Goal: Information Seeking & Learning: Check status

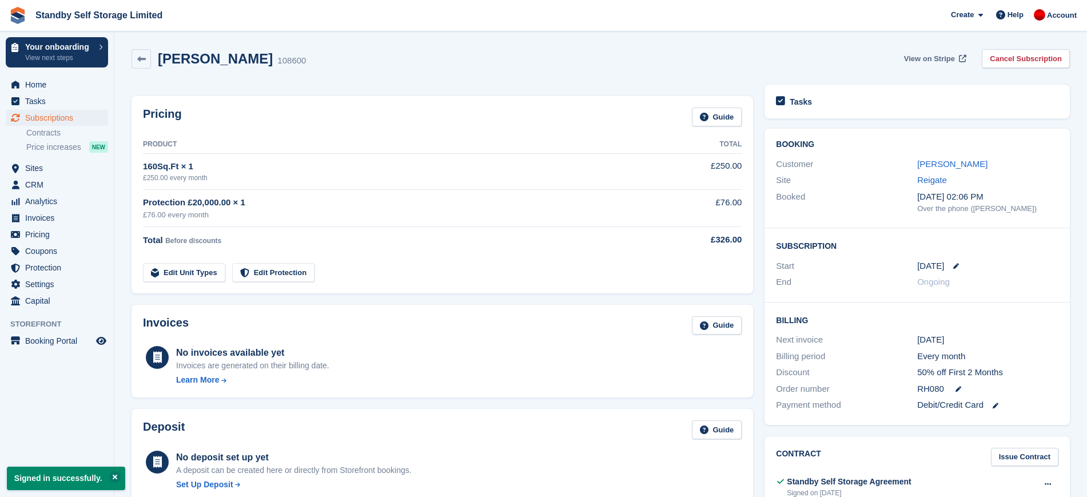
click at [946, 58] on span "View on Stripe" at bounding box center [929, 58] width 51 height 11
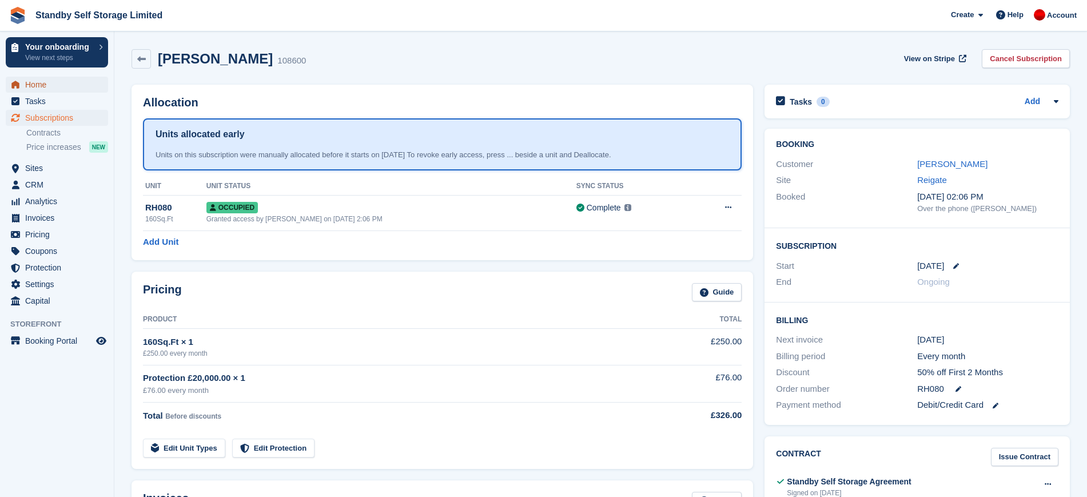
click at [75, 86] on span "Home" at bounding box center [59, 85] width 69 height 16
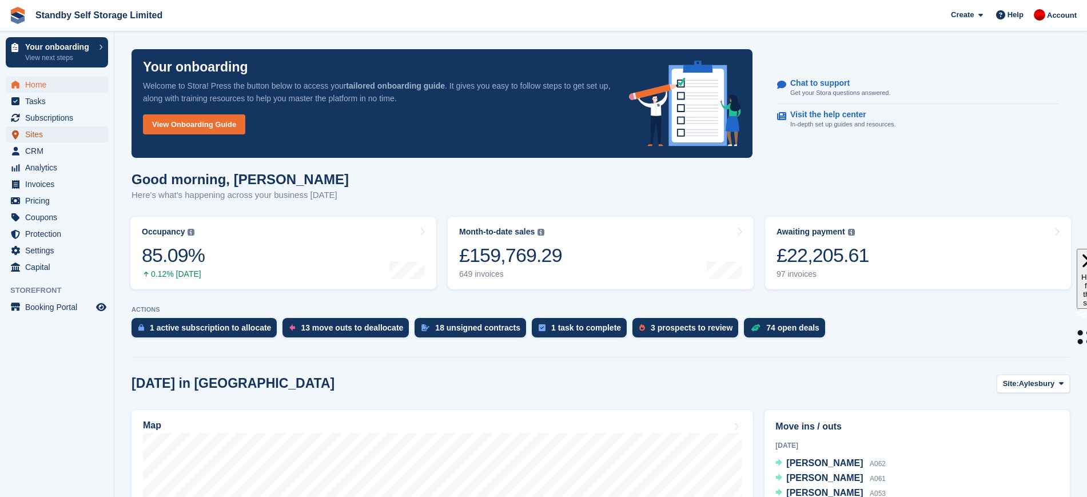
click at [34, 132] on span "Sites" at bounding box center [59, 134] width 69 height 16
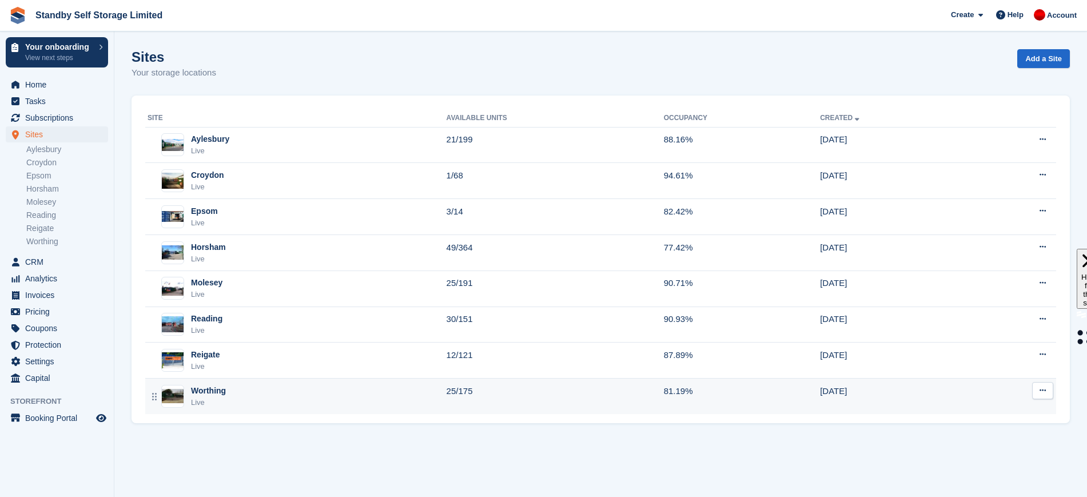
click at [284, 395] on div "Worthing Live" at bounding box center [296, 396] width 299 height 23
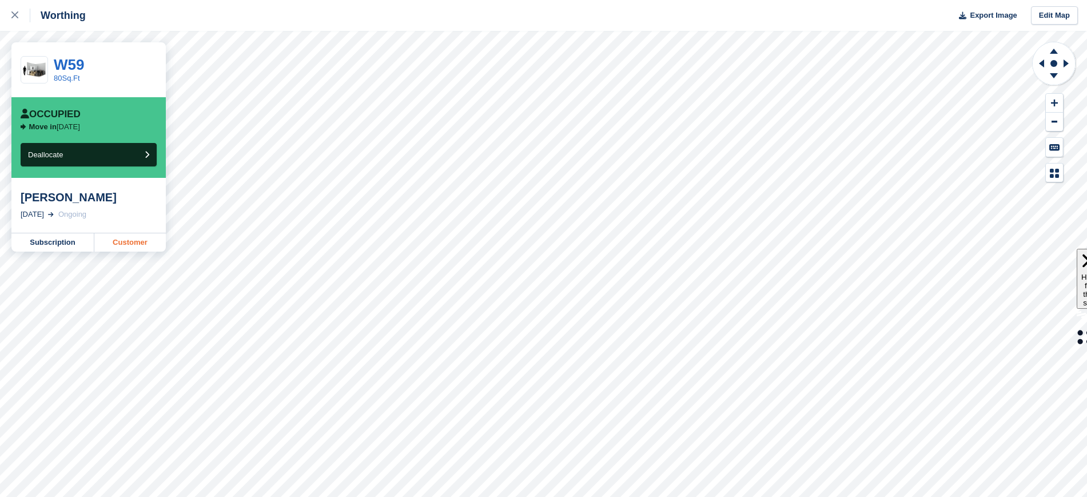
click at [135, 240] on link "Customer" at bounding box center [129, 242] width 71 height 18
click at [131, 257] on link "Customer" at bounding box center [129, 256] width 71 height 18
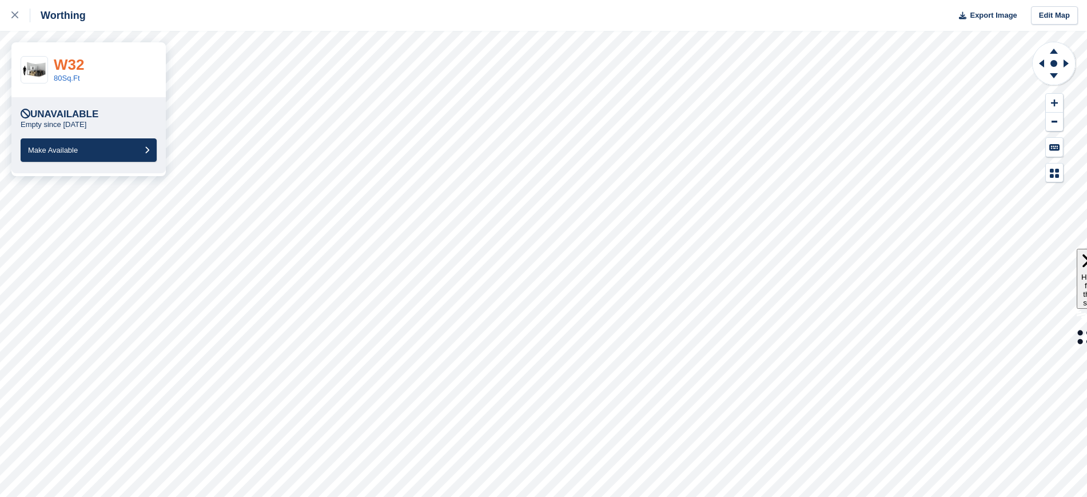
click at [70, 65] on link "W32" at bounding box center [69, 64] width 30 height 17
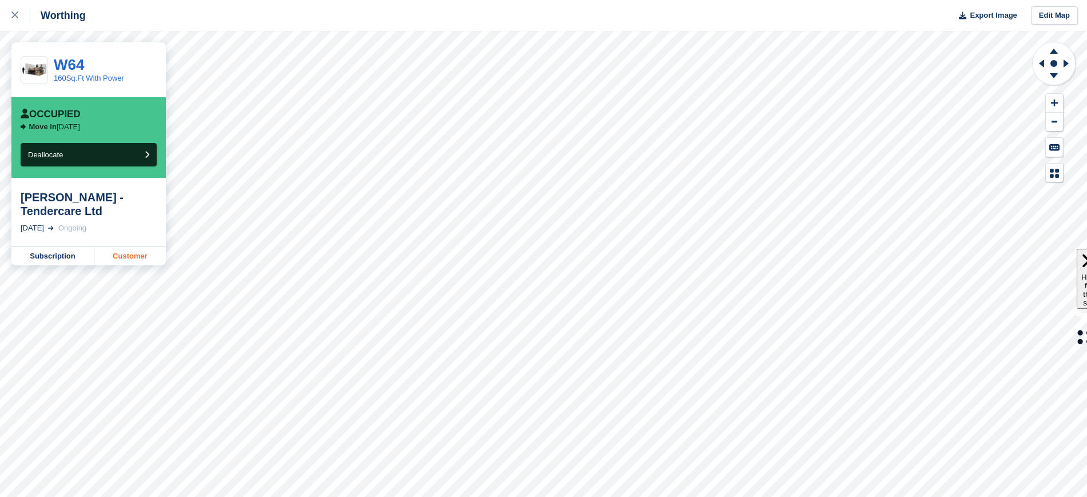
click at [138, 254] on link "Customer" at bounding box center [129, 256] width 71 height 18
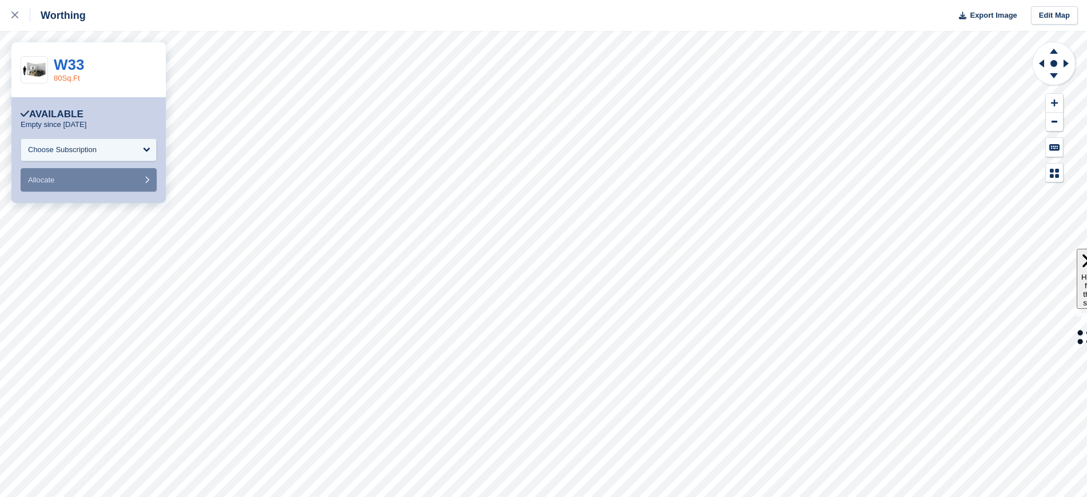
click at [66, 80] on link "80Sq.Ft" at bounding box center [67, 78] width 26 height 9
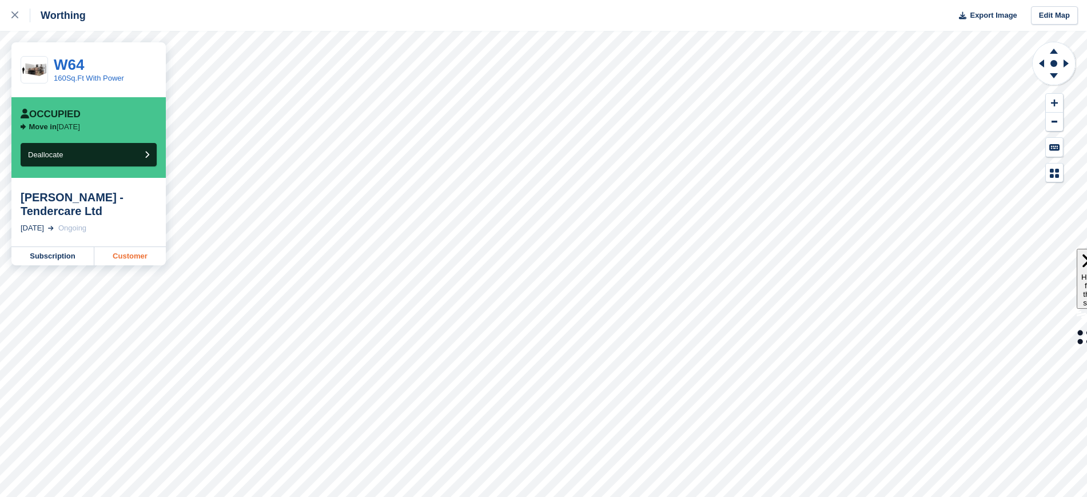
click at [130, 254] on link "Customer" at bounding box center [129, 256] width 71 height 18
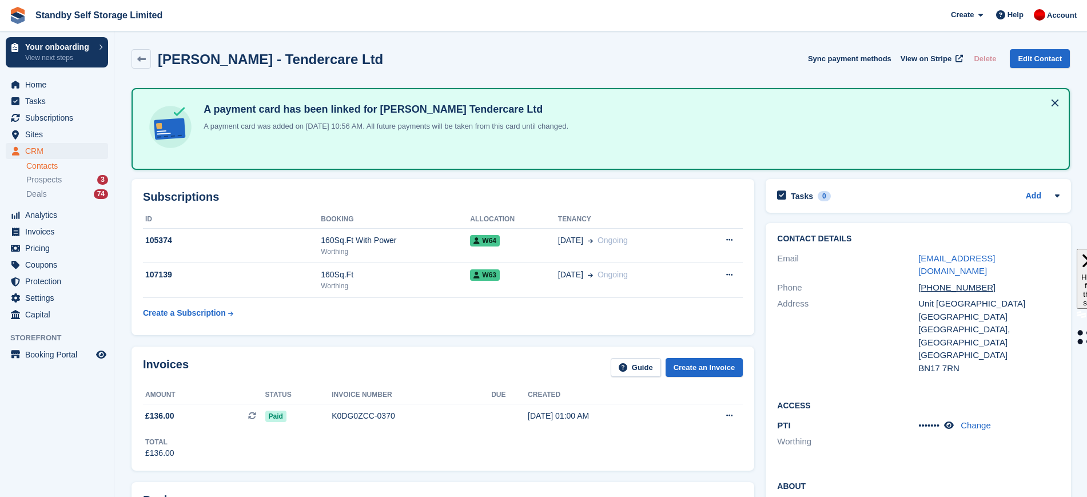
drag, startPoint x: 1095, startPoint y: 51, endPoint x: 1097, endPoint y: 34, distance: 17.2
click at [1086, 34] on html "Standby Self Storage Limited Create Subscription Invoice Contact Deal Discount …" at bounding box center [543, 248] width 1087 height 497
click at [501, 71] on div "Amanda Adams - Tendercare Ltd Sync payment methods View on Stripe Delete Edit C…" at bounding box center [600, 60] width 949 height 35
click at [56, 117] on span "Subscriptions" at bounding box center [59, 118] width 69 height 16
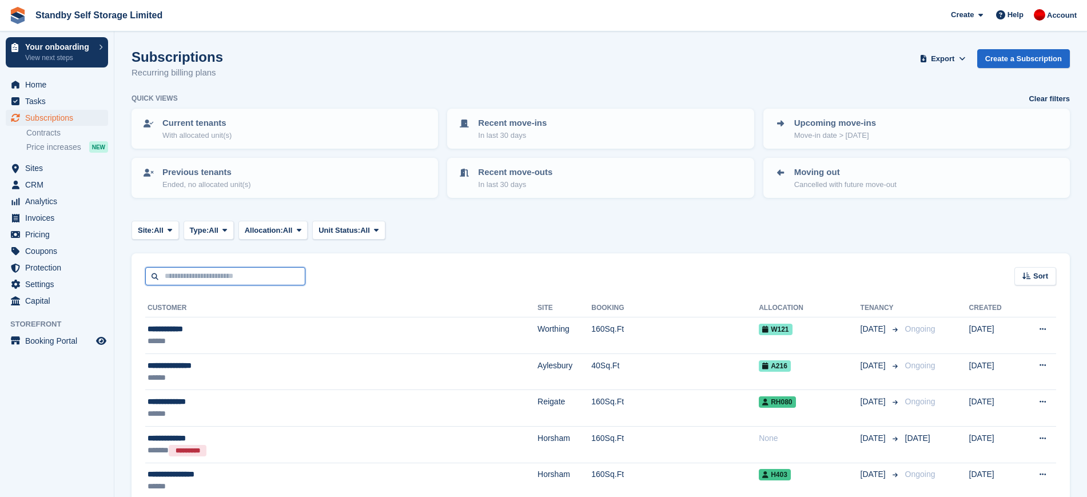
click at [241, 276] on input "text" at bounding box center [225, 276] width 160 height 19
type input "*******"
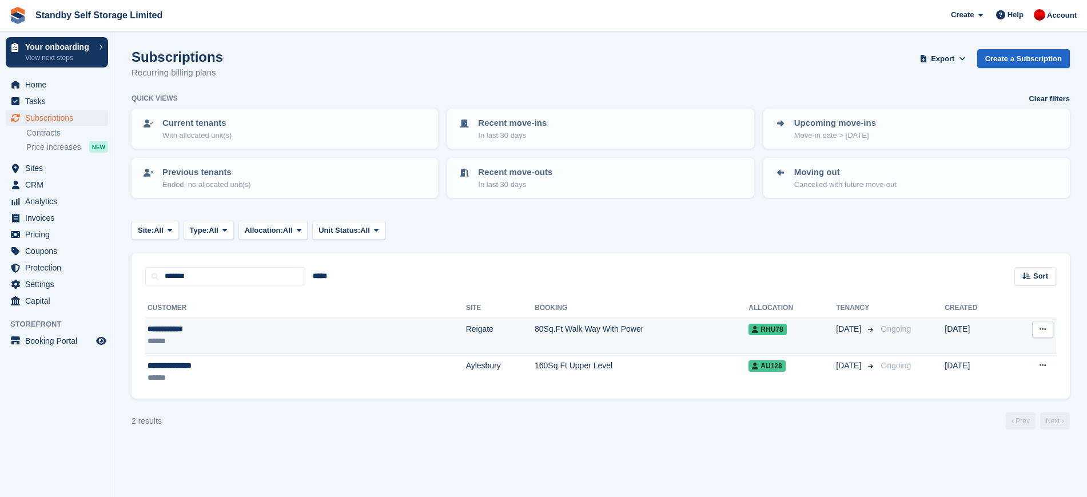
click at [543, 331] on td "80Sq.Ft Walk Way With Power" at bounding box center [641, 335] width 214 height 37
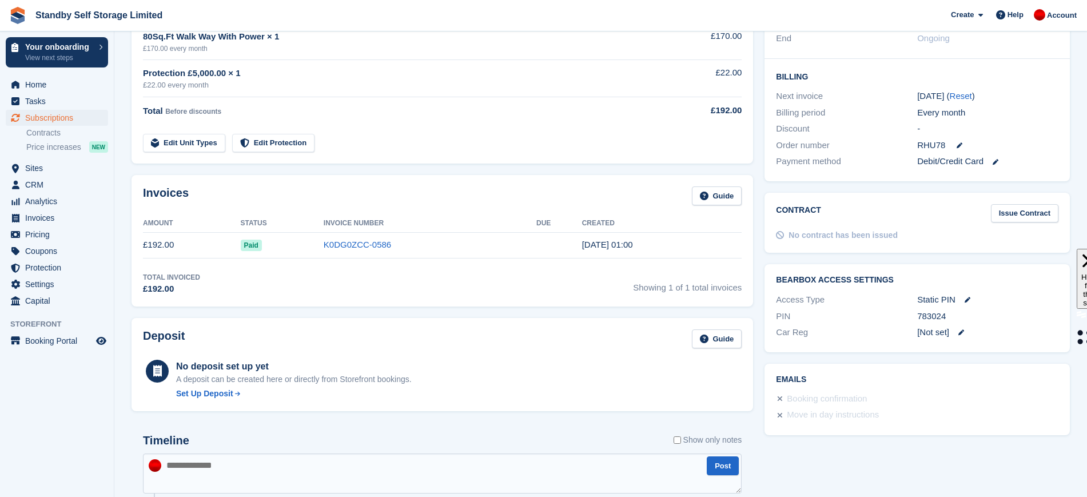
scroll to position [362, 0]
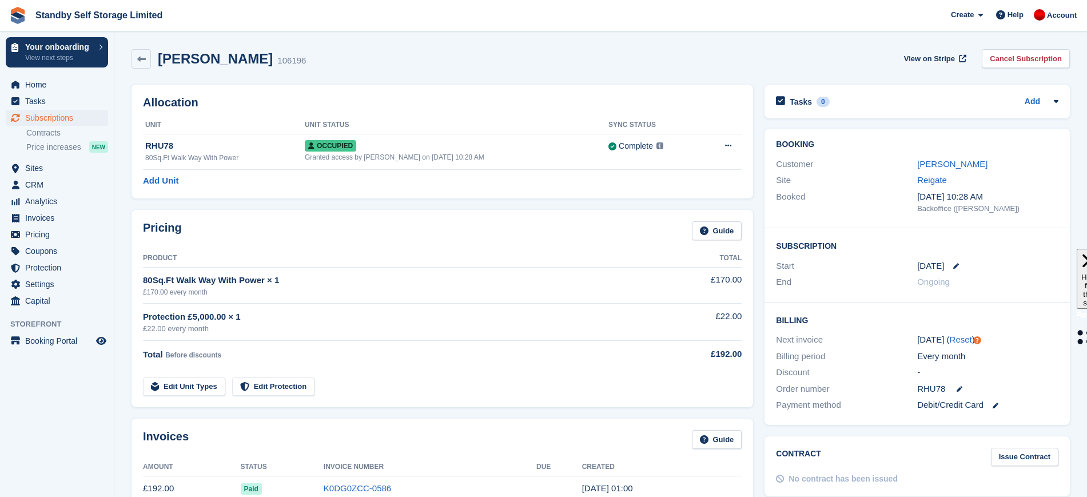
scroll to position [169, 0]
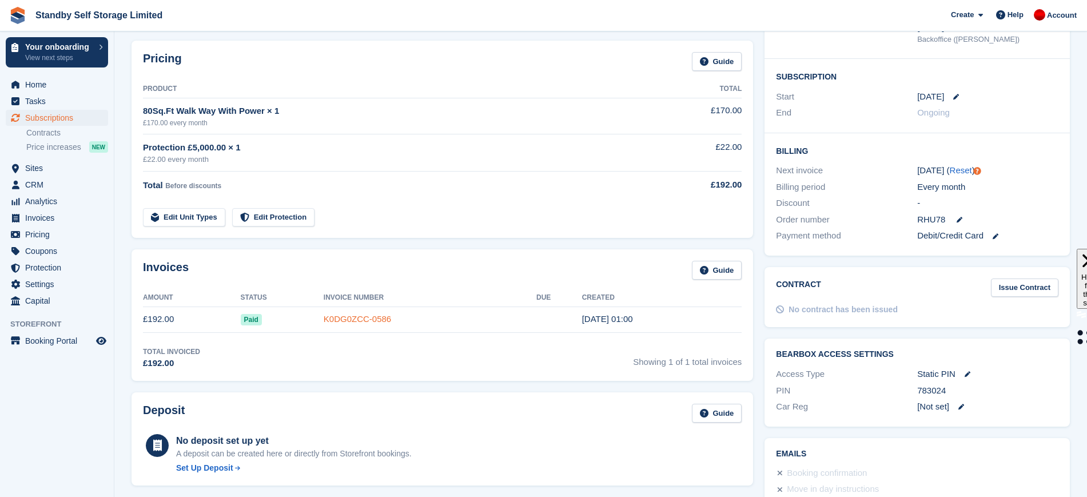
click at [357, 317] on link "K0DG0ZCC-0586" at bounding box center [357, 319] width 67 height 10
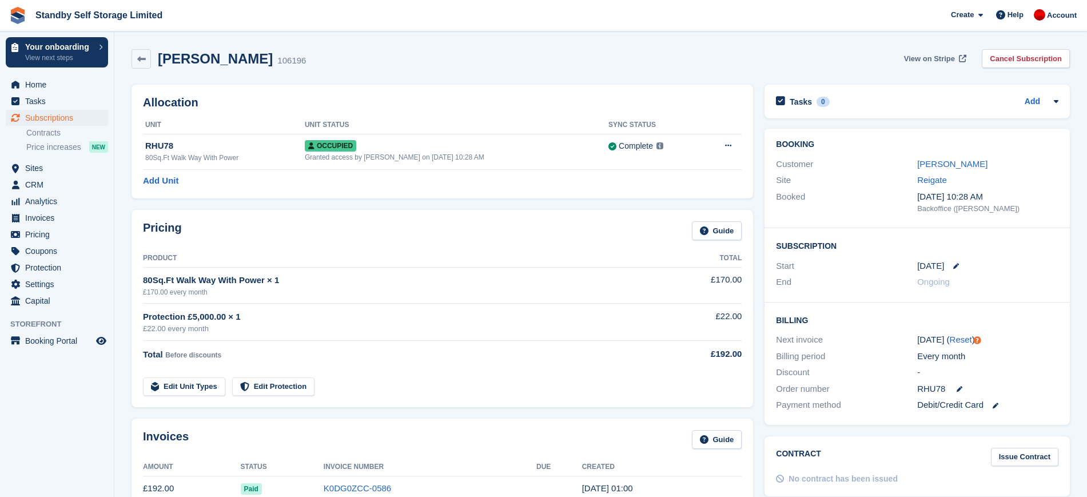
click at [921, 58] on span "View on Stripe" at bounding box center [929, 58] width 51 height 11
click at [49, 173] on span "Sites" at bounding box center [59, 168] width 69 height 16
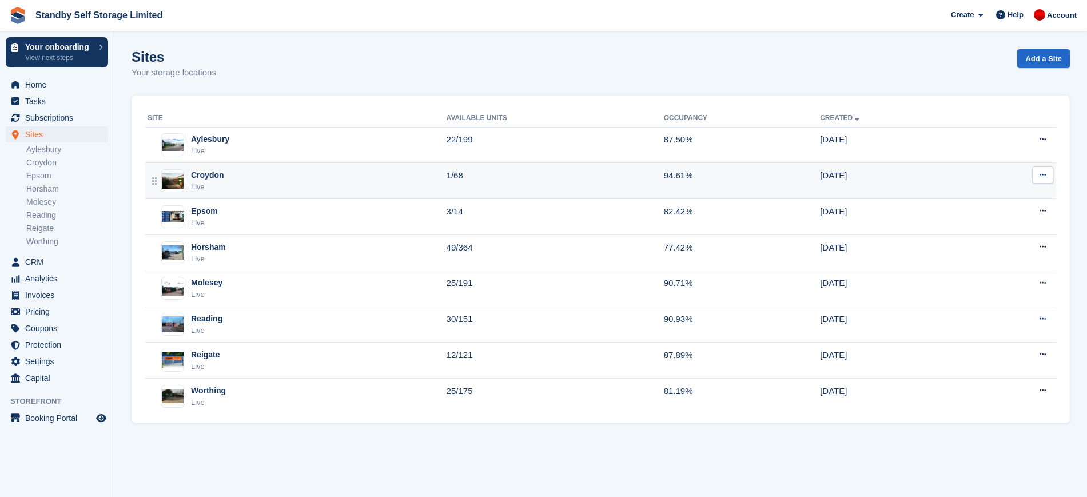
click at [360, 189] on div "Croydon Live" at bounding box center [296, 180] width 299 height 23
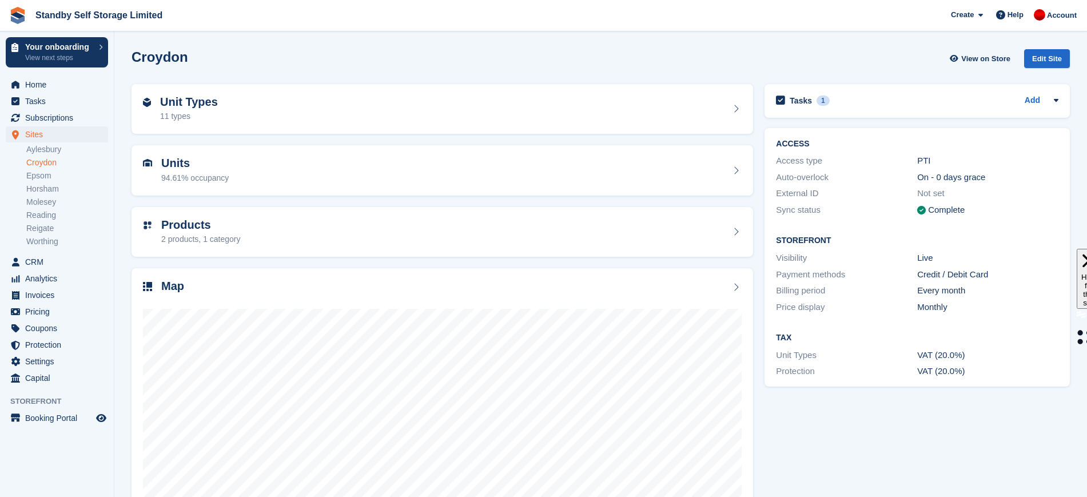
scroll to position [53, 0]
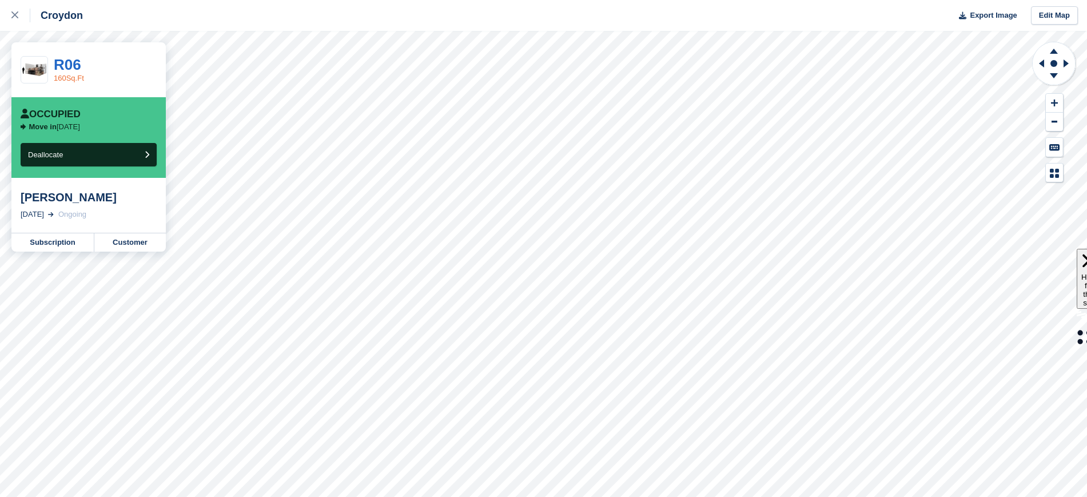
click at [74, 82] on link "160Sq.Ft" at bounding box center [69, 78] width 30 height 9
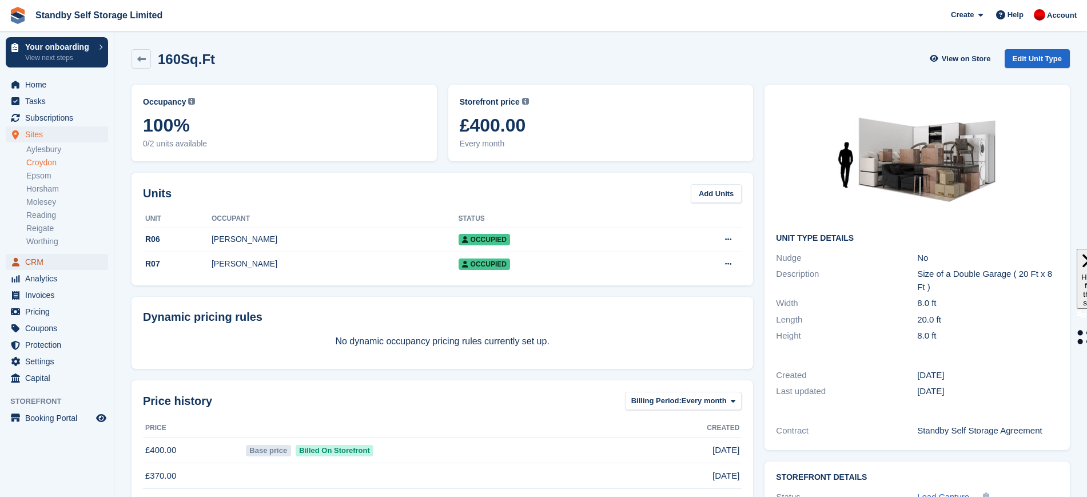
click at [46, 268] on span "CRM" at bounding box center [59, 262] width 69 height 16
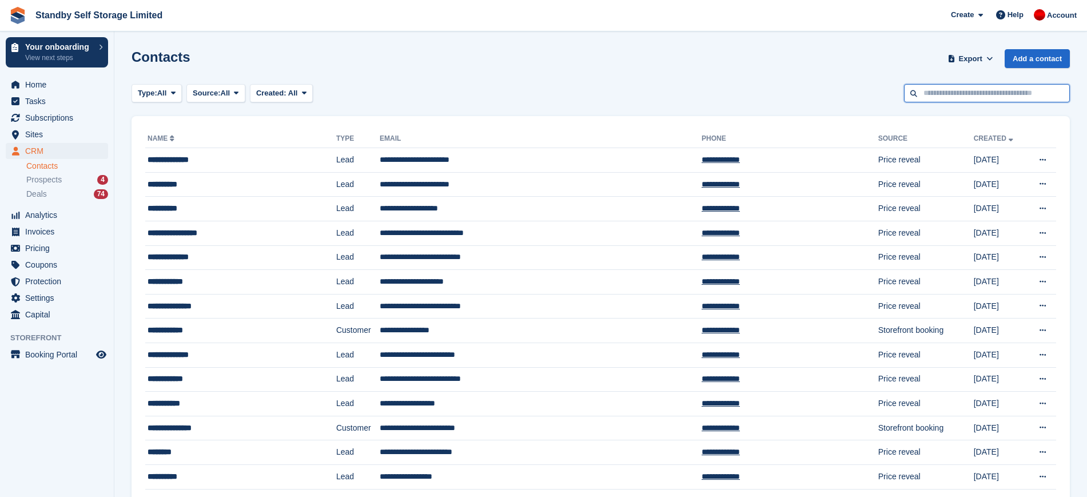
click at [960, 97] on input "text" at bounding box center [987, 93] width 166 height 19
type input "*******"
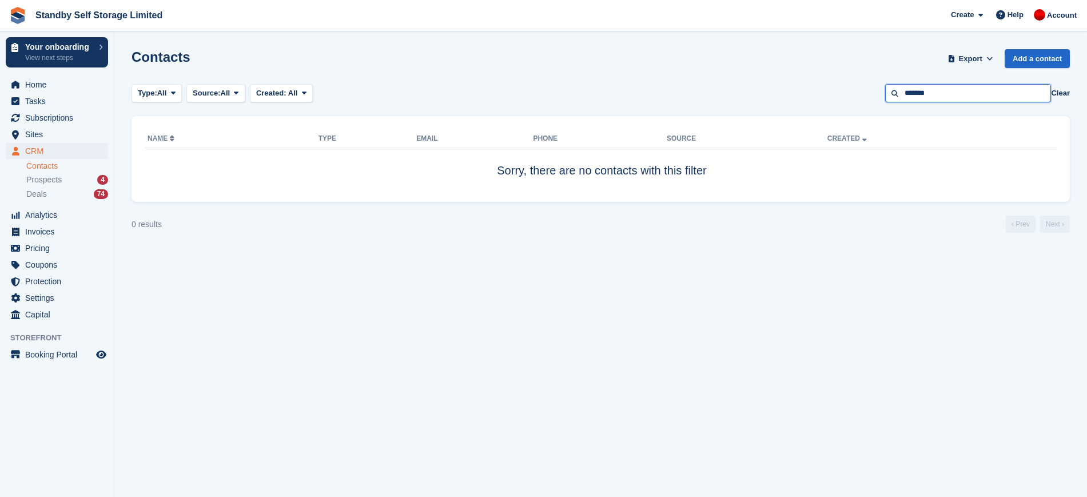
drag, startPoint x: 976, startPoint y: 93, endPoint x: 760, endPoint y: 83, distance: 216.9
click at [760, 84] on div "Type: All All Lead Customer Source: All All Storefront Backoffice Pre-Opening i…" at bounding box center [600, 93] width 938 height 19
click at [911, 91] on input "text" at bounding box center [968, 93] width 166 height 19
paste input "**********"
type input "**********"
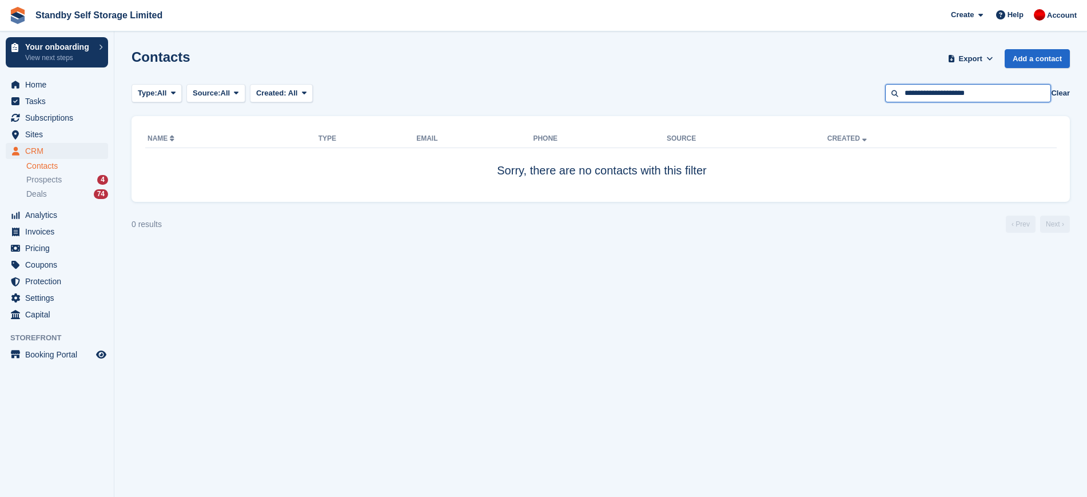
drag, startPoint x: 1013, startPoint y: 91, endPoint x: 886, endPoint y: 86, distance: 127.0
click at [886, 86] on div "Type: All All Lead Customer Source: All All Storefront Backoffice Pre-Opening i…" at bounding box center [600, 93] width 938 height 19
